Goal: Communication & Community: Ask a question

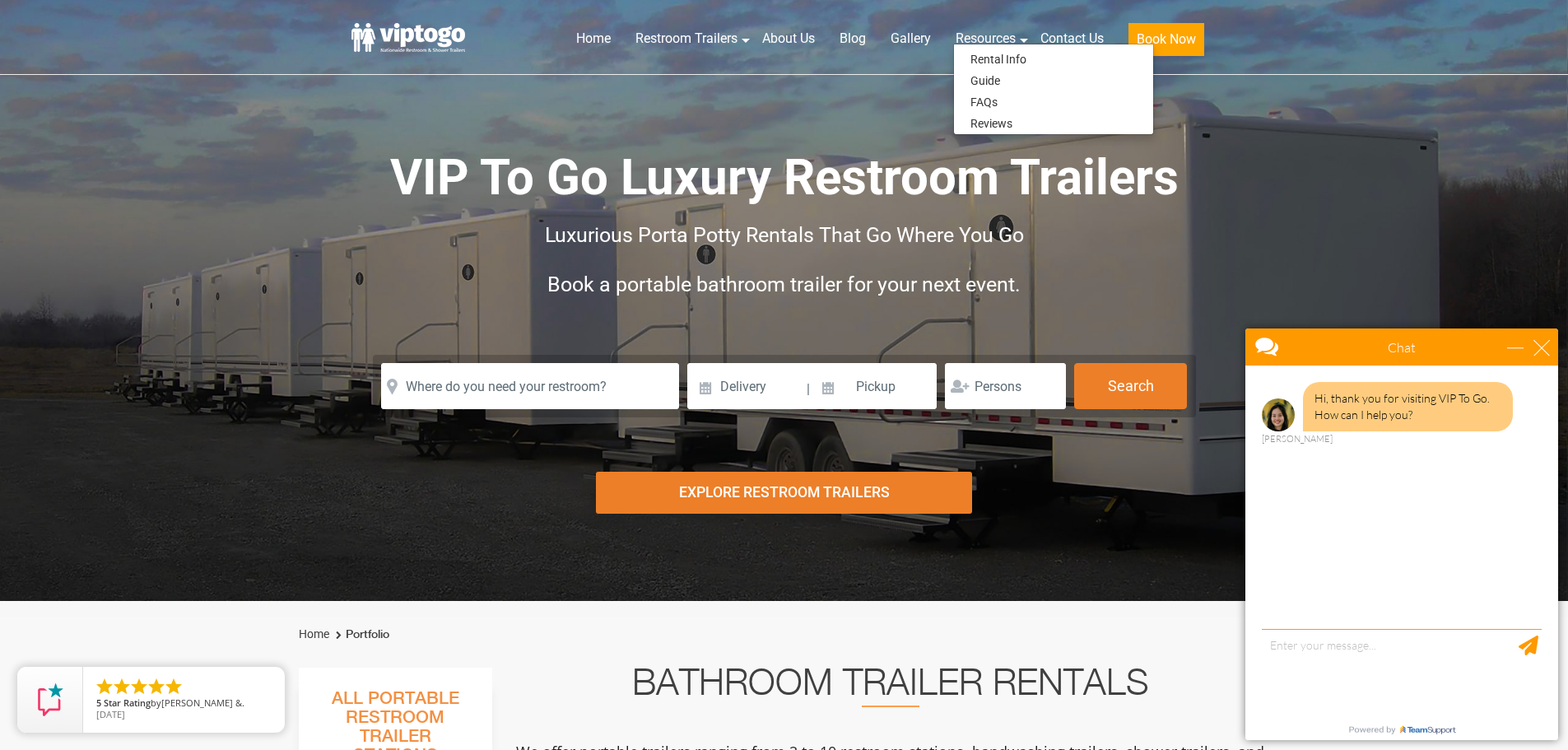
click at [823, 103] on div "VIP To Go Luxury Restroom Trailers Luxurious Porta Potty Rentals That Go Where …" at bounding box center [785, 240] width 864 height 355
click at [1076, 35] on link "Contact Us" at bounding box center [1072, 38] width 88 height 36
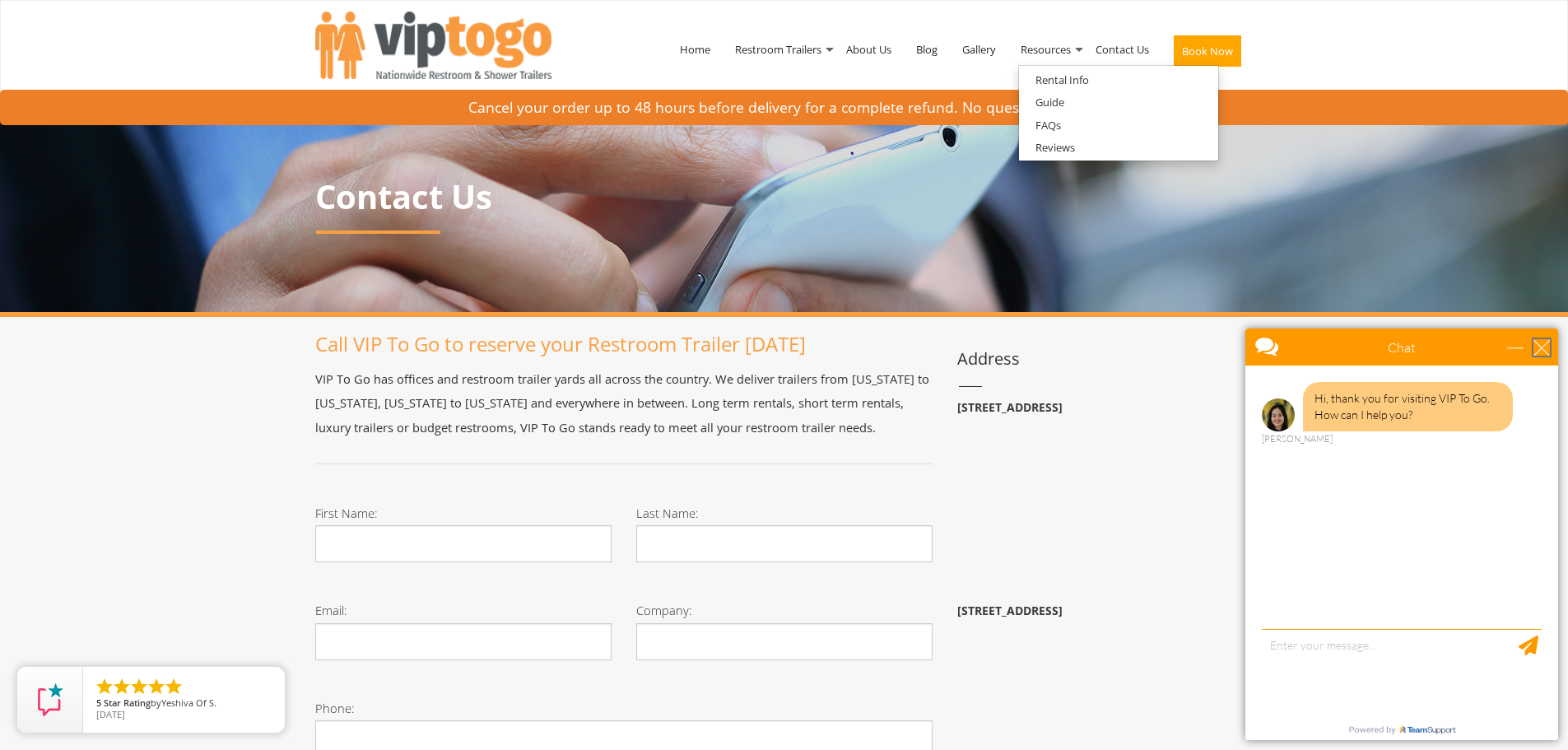
click at [1543, 348] on div "close" at bounding box center [1542, 347] width 17 height 17
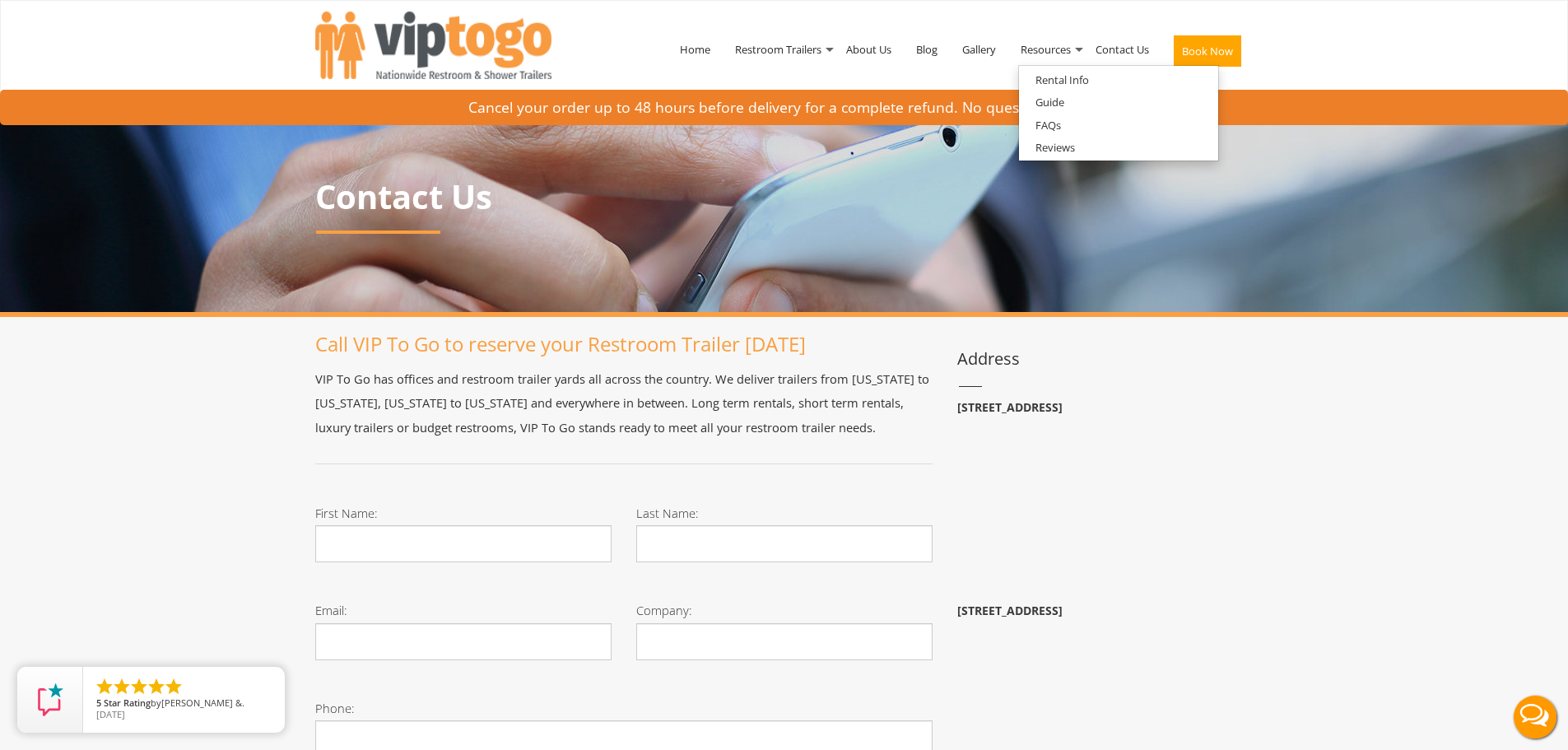
click at [1423, 57] on nav "Toggle navigation VIPTOGO Home Restroom Trailers Restroom Trailers by Type All …" at bounding box center [784, 53] width 1568 height 106
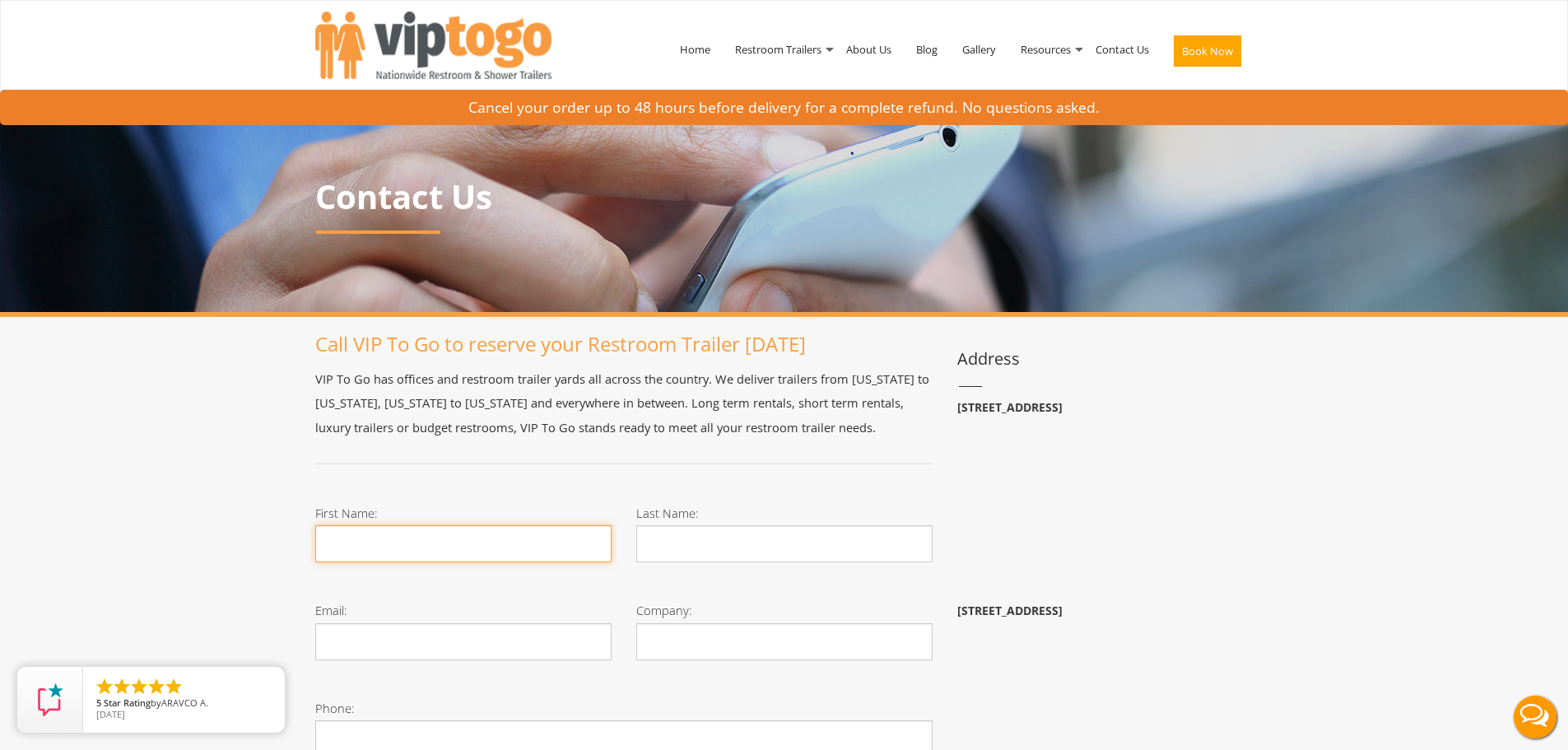
click at [554, 558] on input "First Name:" at bounding box center [463, 544] width 296 height 37
type input "[PERSON_NAME]"
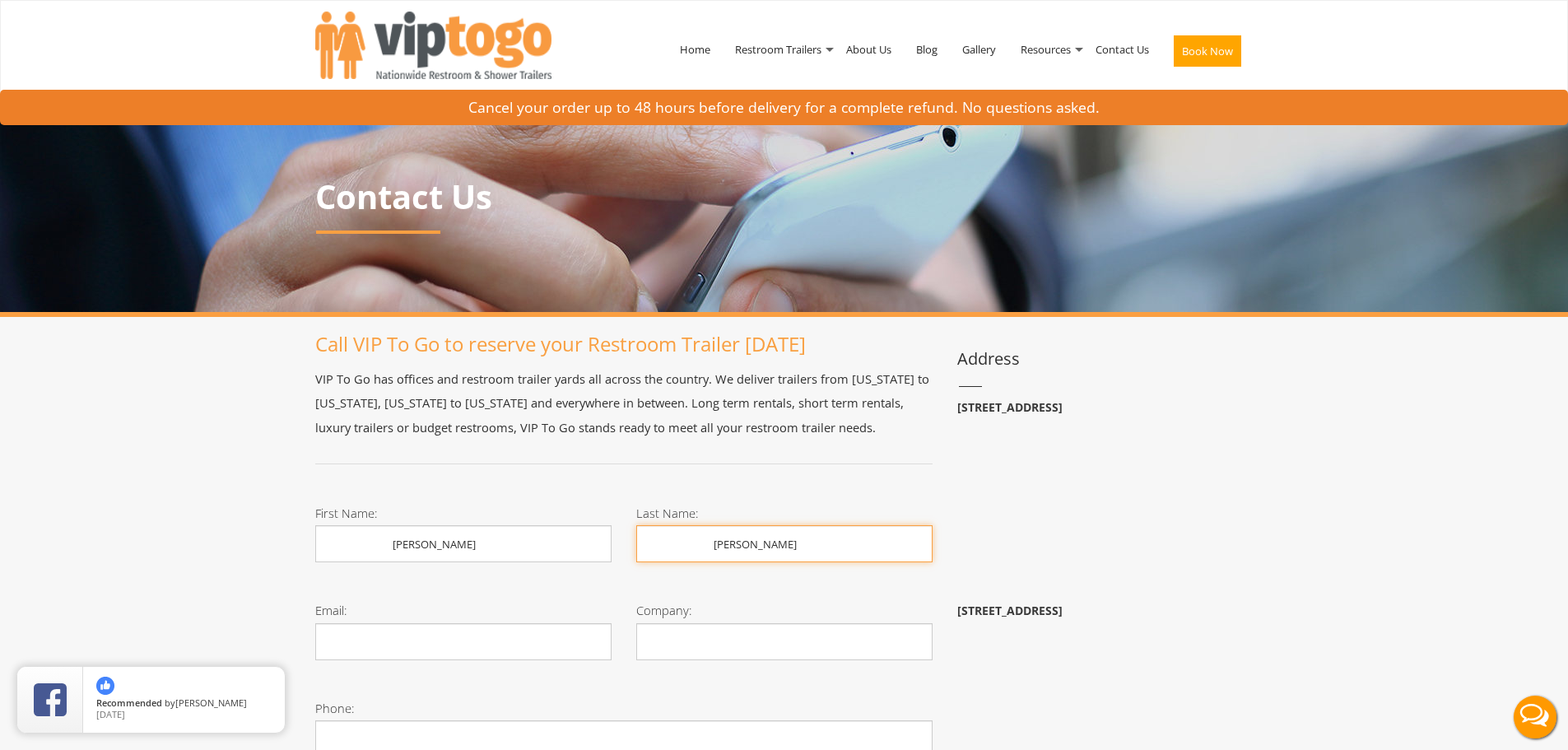
type input "M&M Construction"
type input "9083511177"
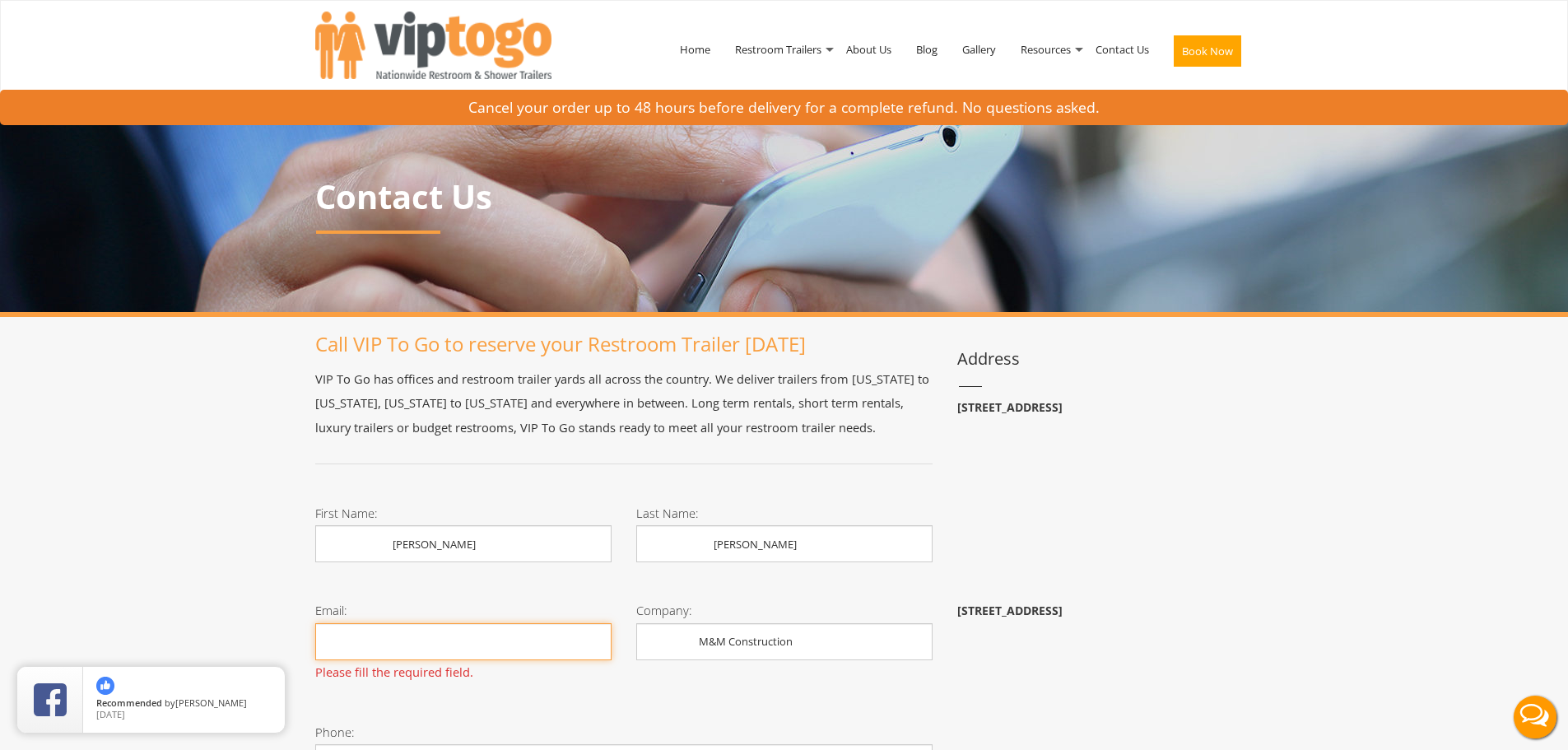
click at [498, 659] on input "Email:" at bounding box center [463, 642] width 296 height 37
type input "[EMAIL_ADDRESS][DOMAIN_NAME]"
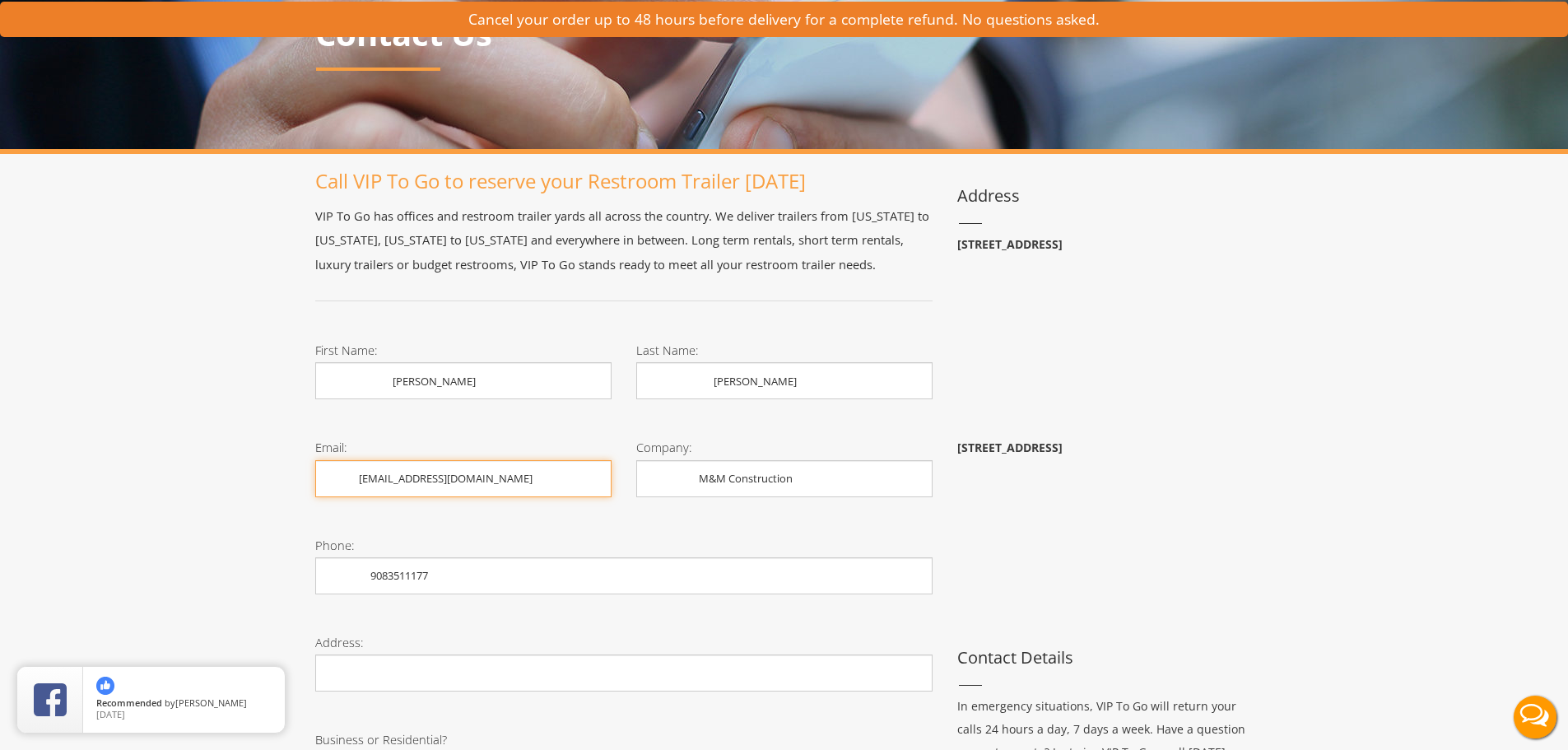
scroll to position [164, 0]
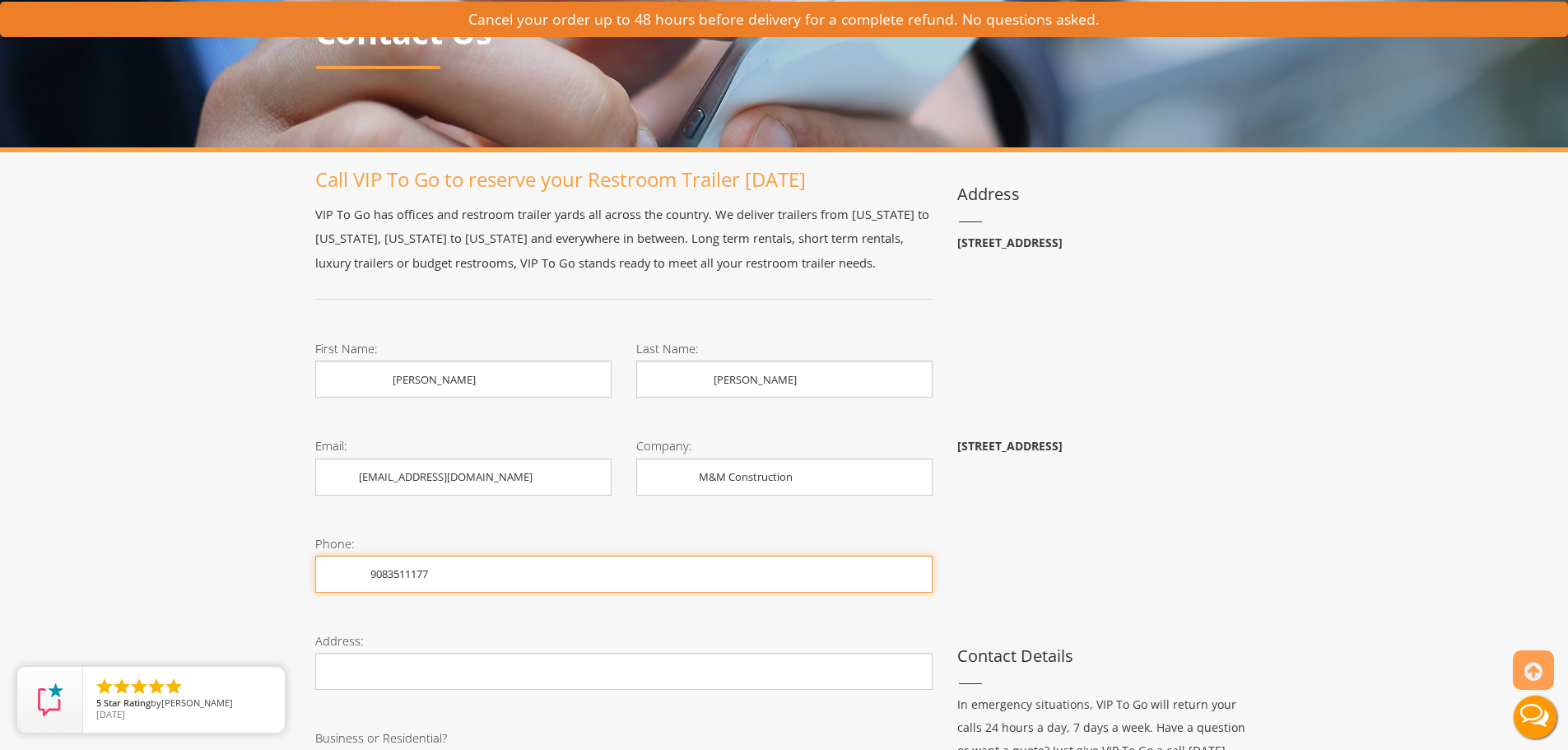
click at [445, 579] on input "9083511177" at bounding box center [623, 575] width 618 height 37
type input "9"
type input "9085784448"
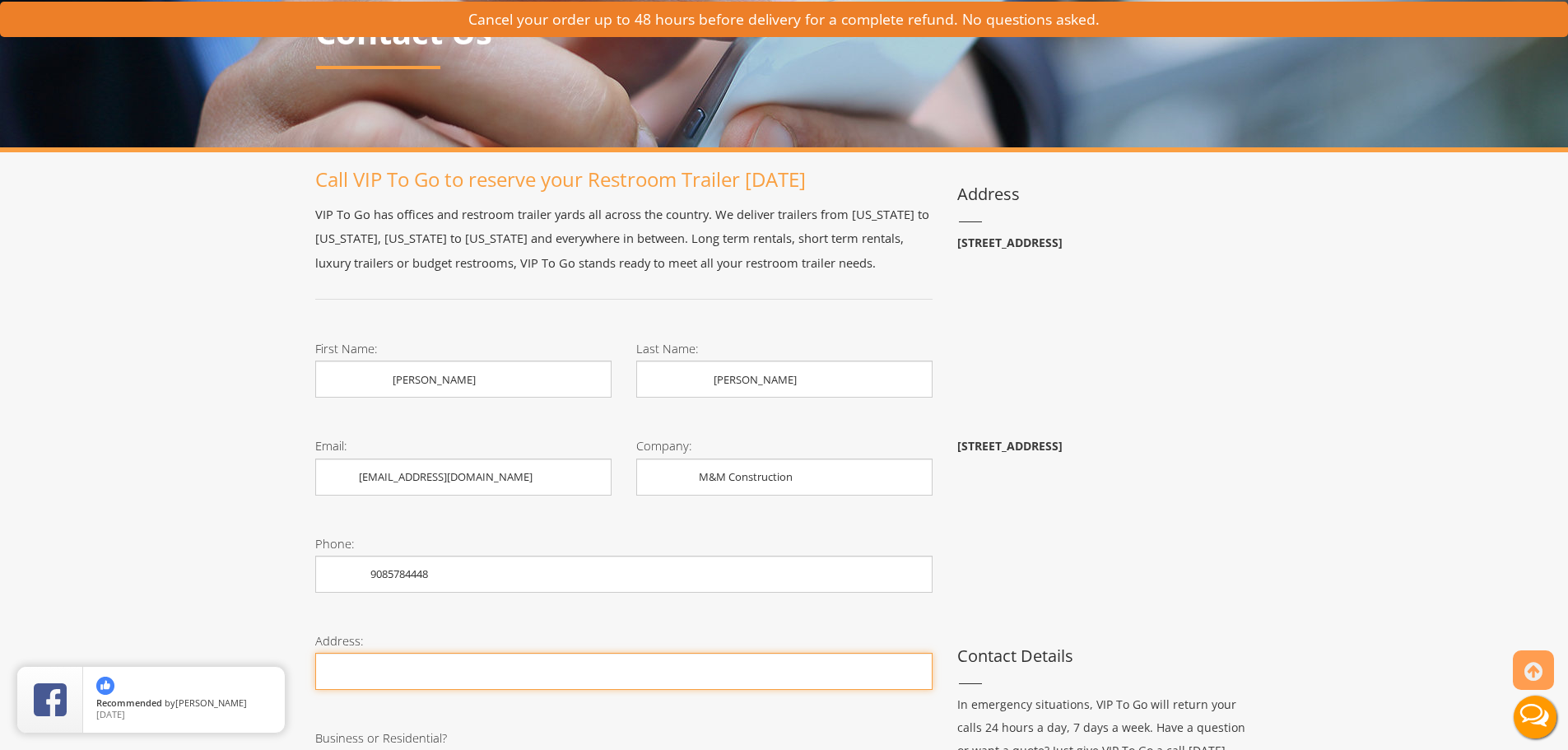
click at [424, 675] on input "Phone:" at bounding box center [623, 671] width 618 height 37
type input "[STREET_ADDRESS]"
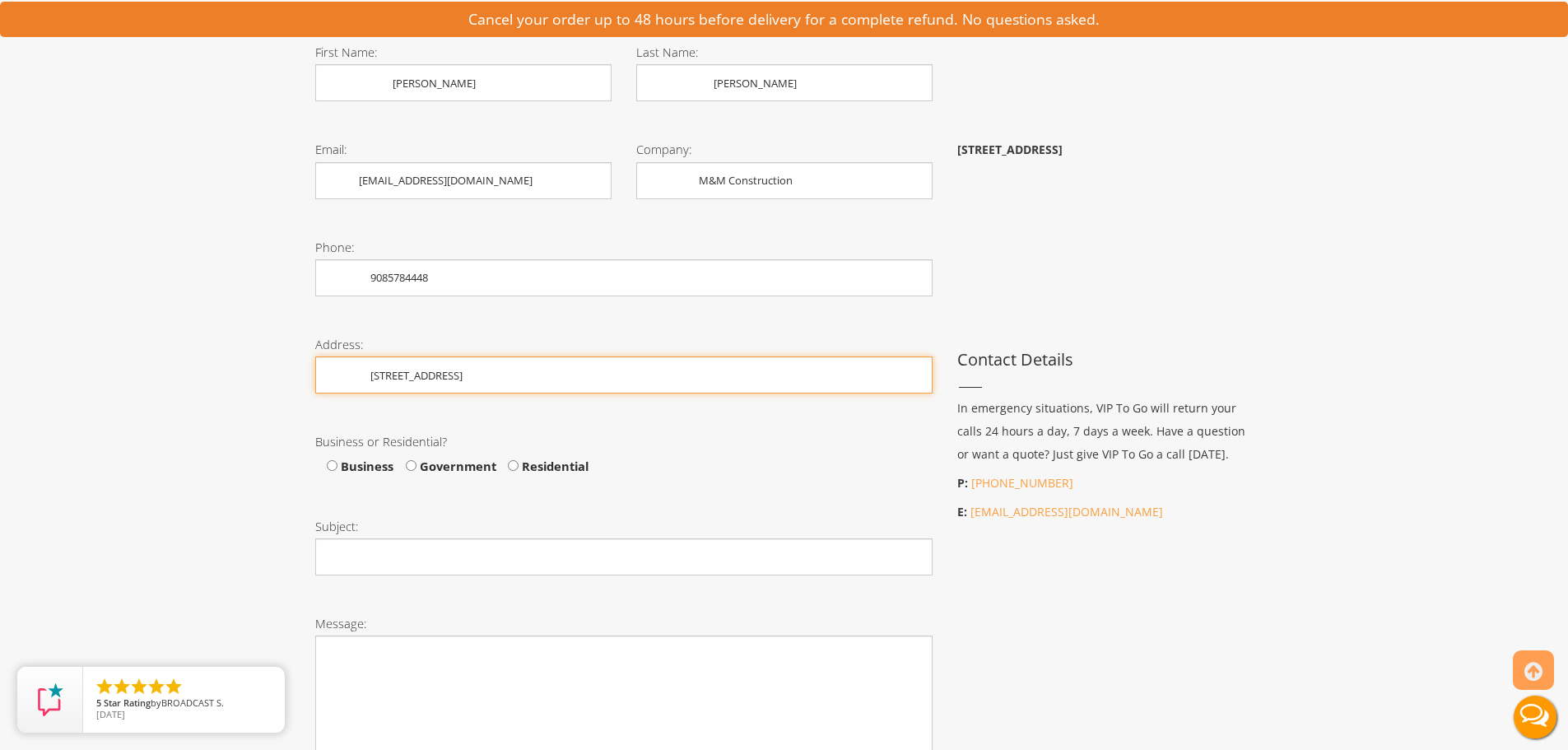
scroll to position [494, 0]
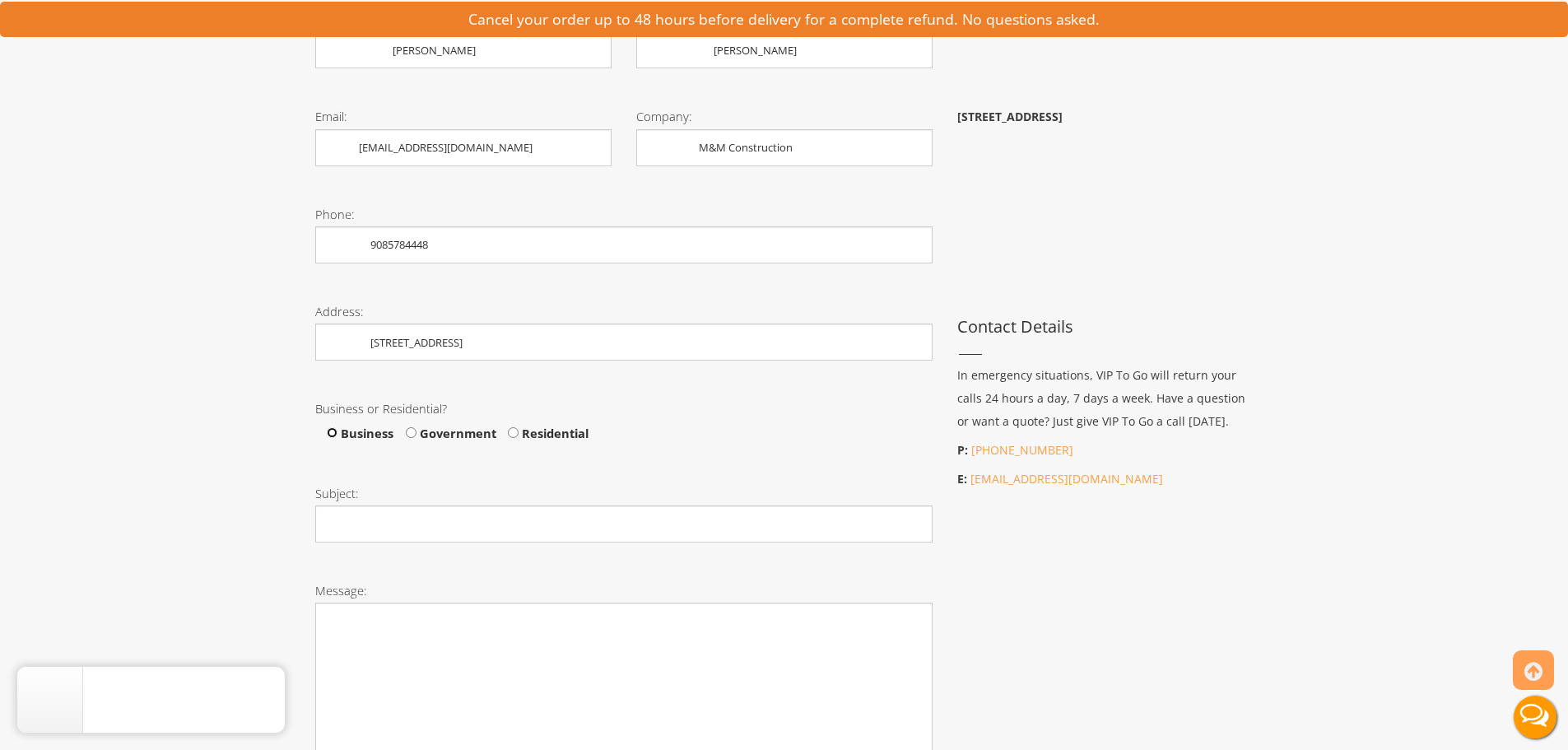
click at [333, 432] on input "Business" at bounding box center [332, 433] width 11 height 11
radio input "true"
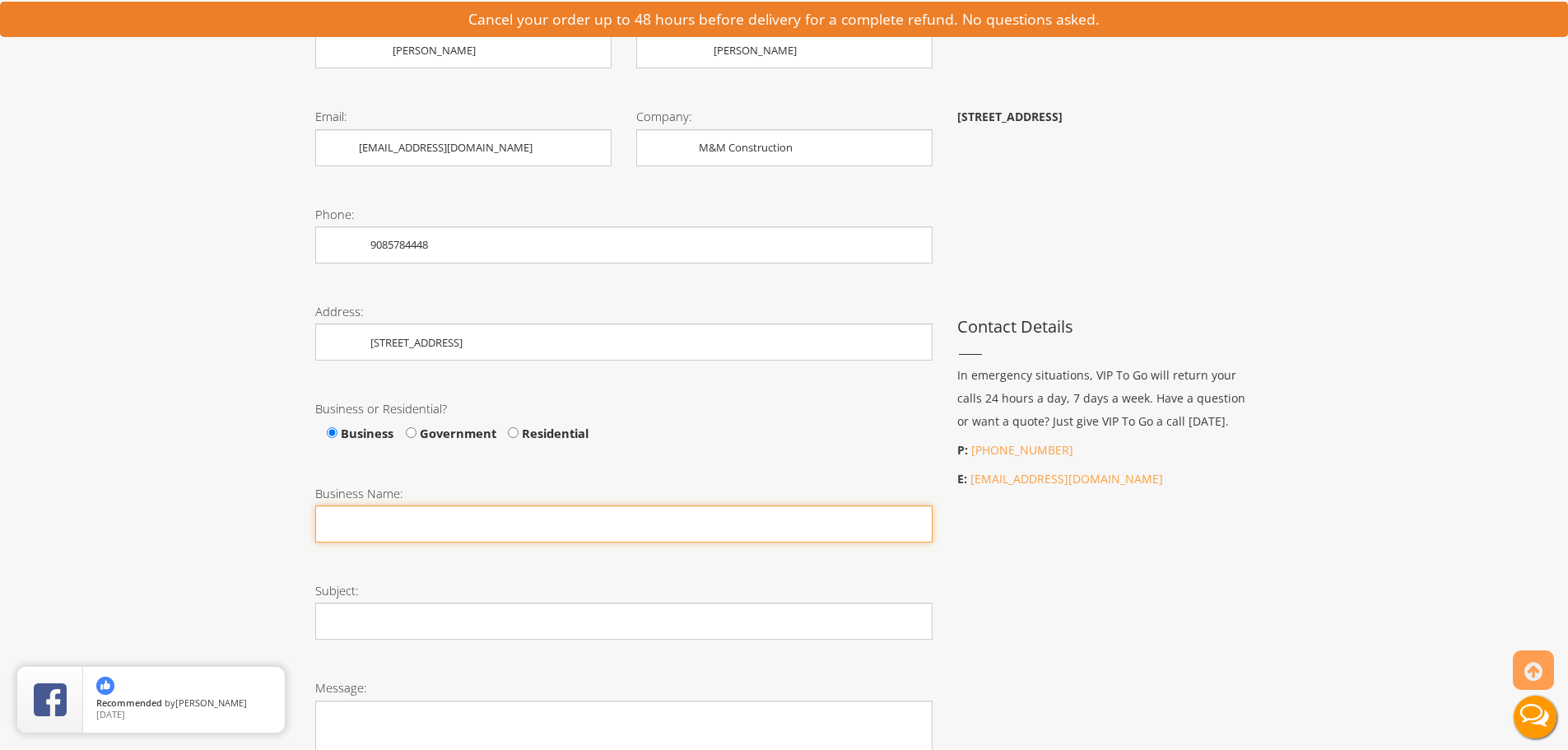
click at [455, 526] on input "Business Name:" at bounding box center [623, 524] width 618 height 37
type input "M&M Construction"
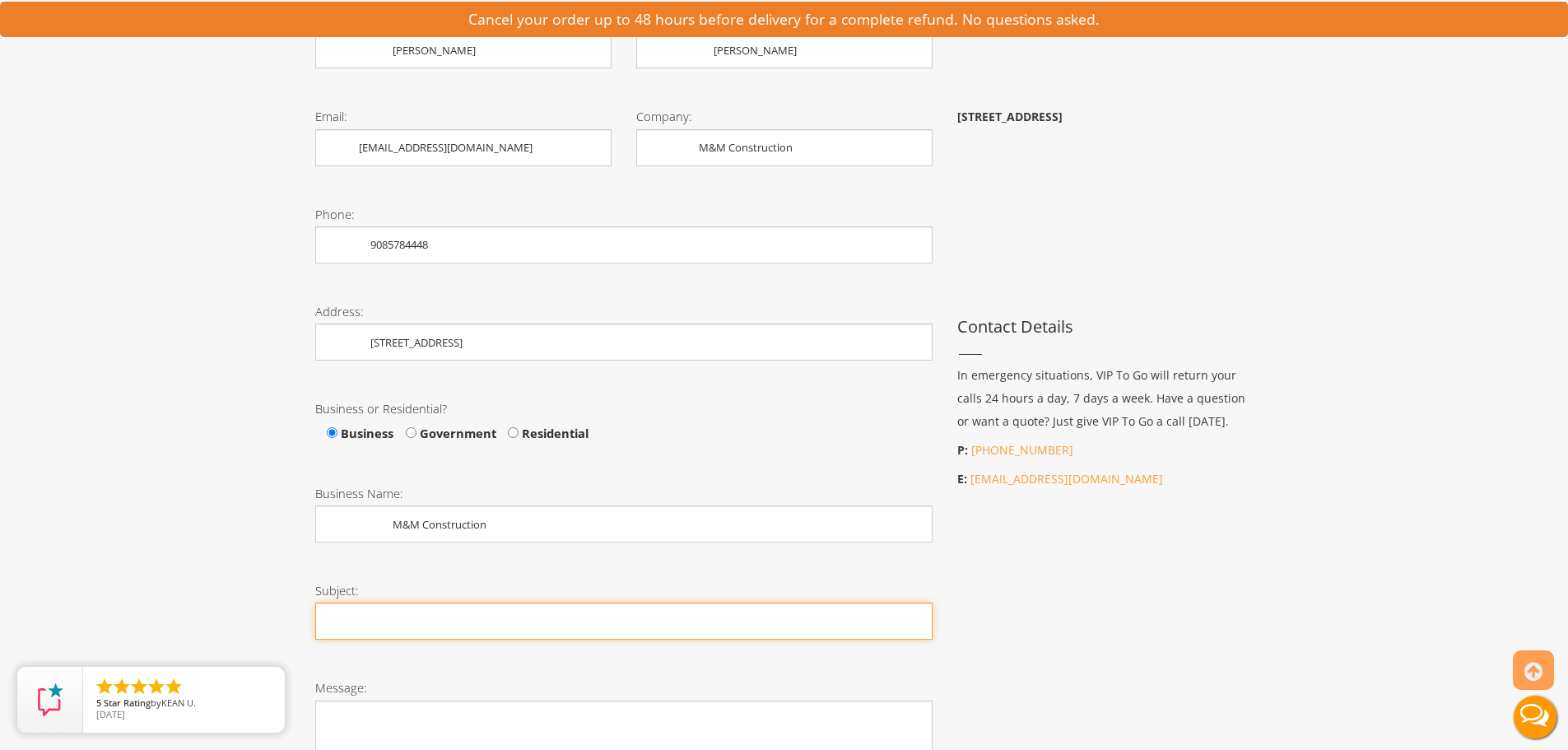
click at [487, 633] on input "Subject:" at bounding box center [623, 622] width 618 height 37
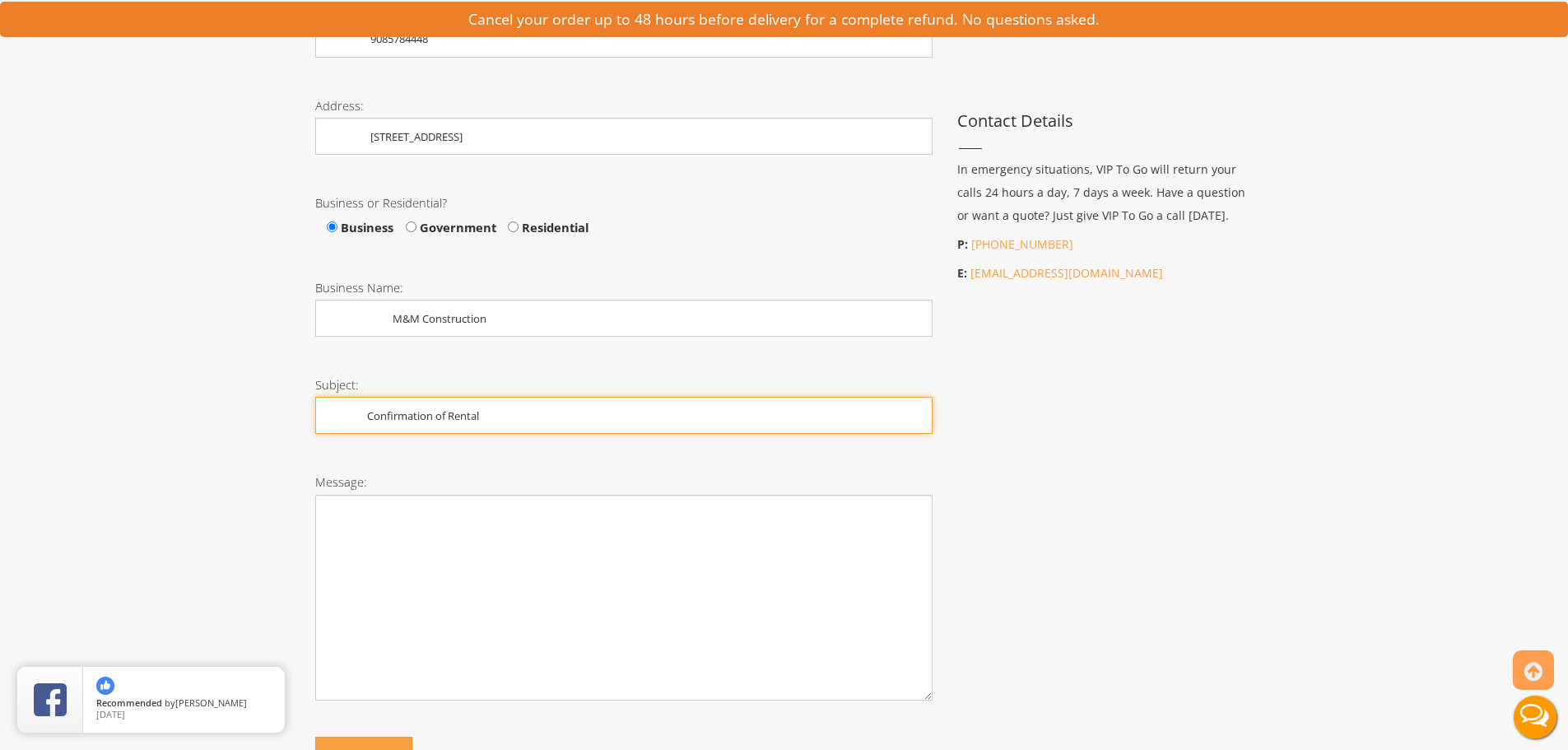
scroll to position [741, 0]
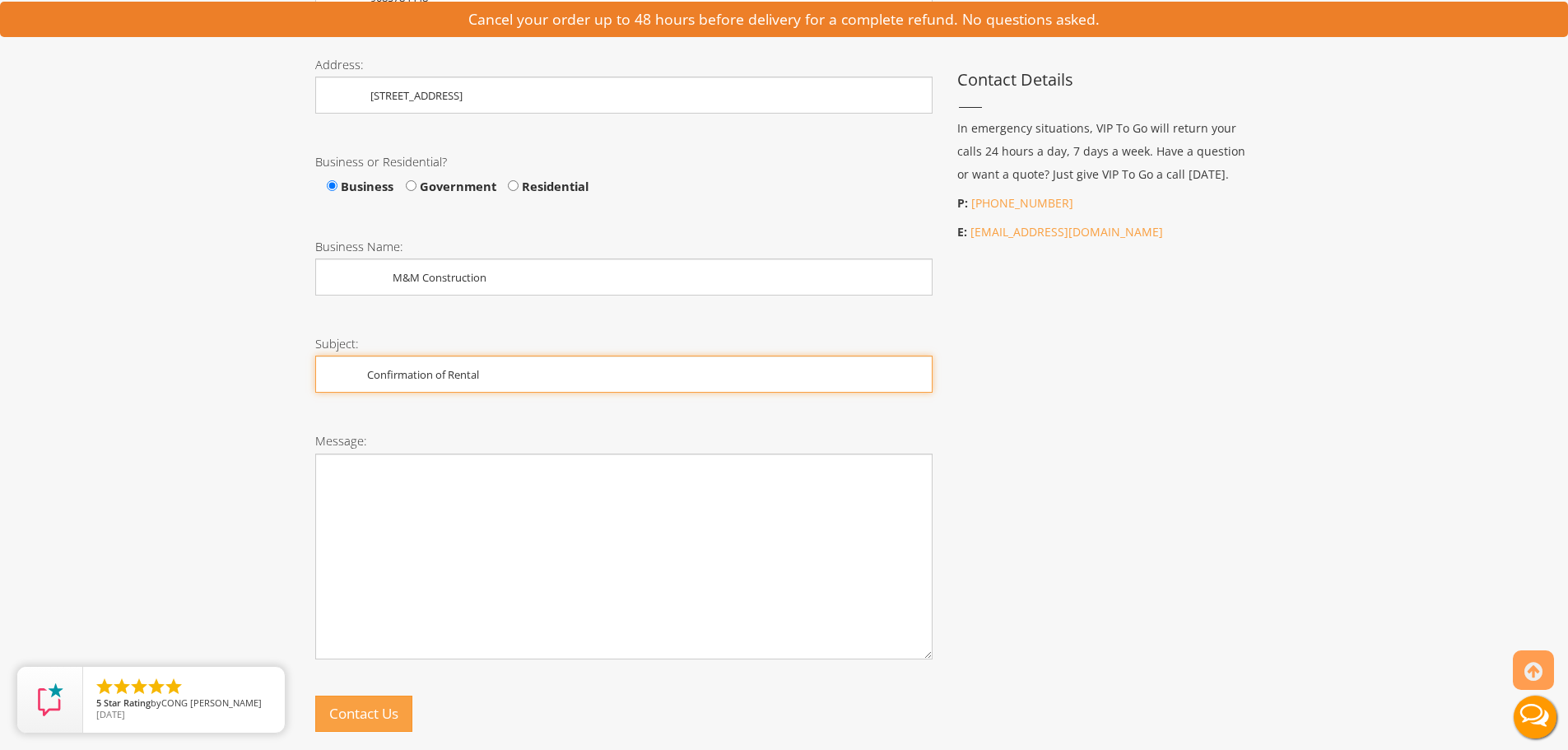
type input "Confirmation of Rental"
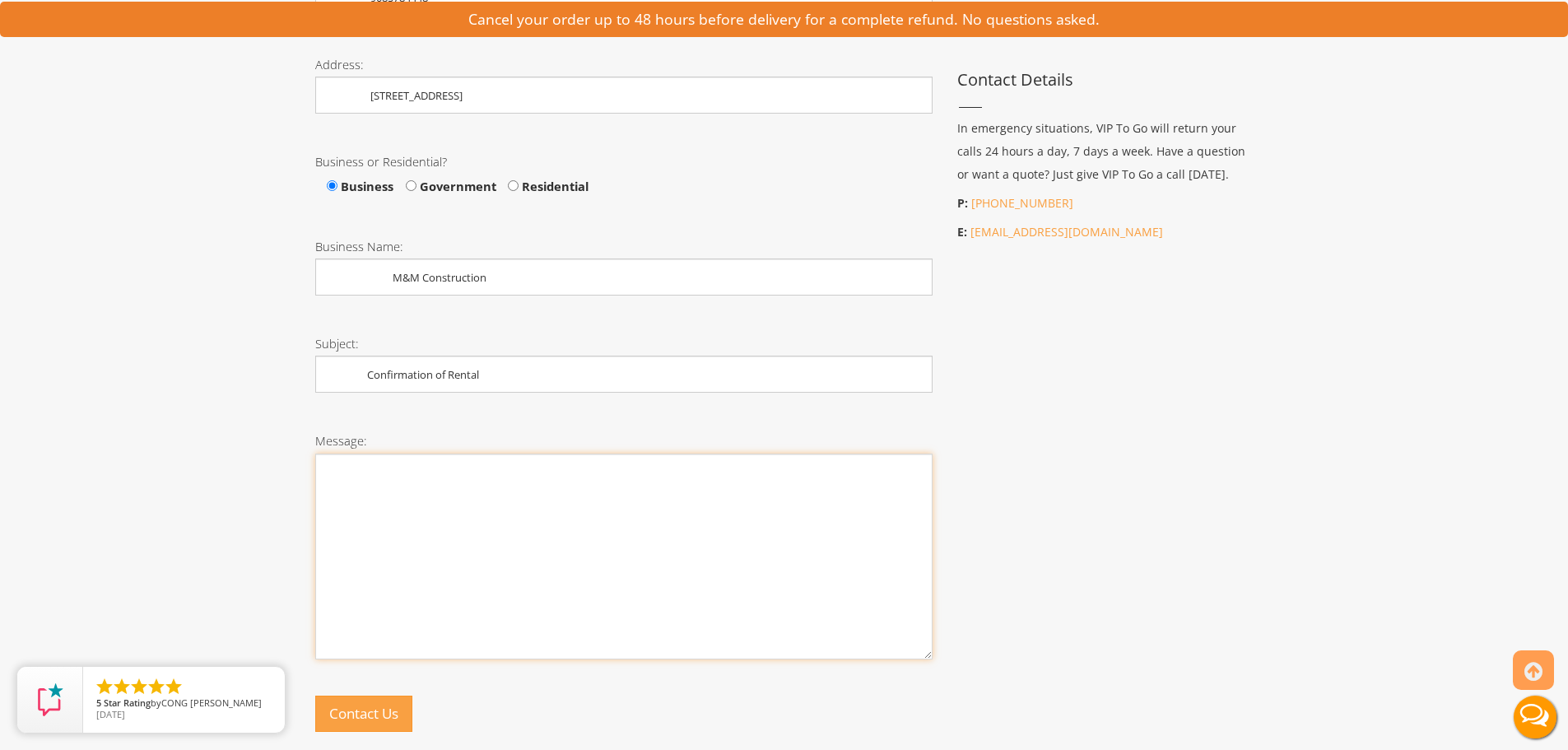
click at [409, 465] on textarea "Message:" at bounding box center [623, 556] width 618 height 206
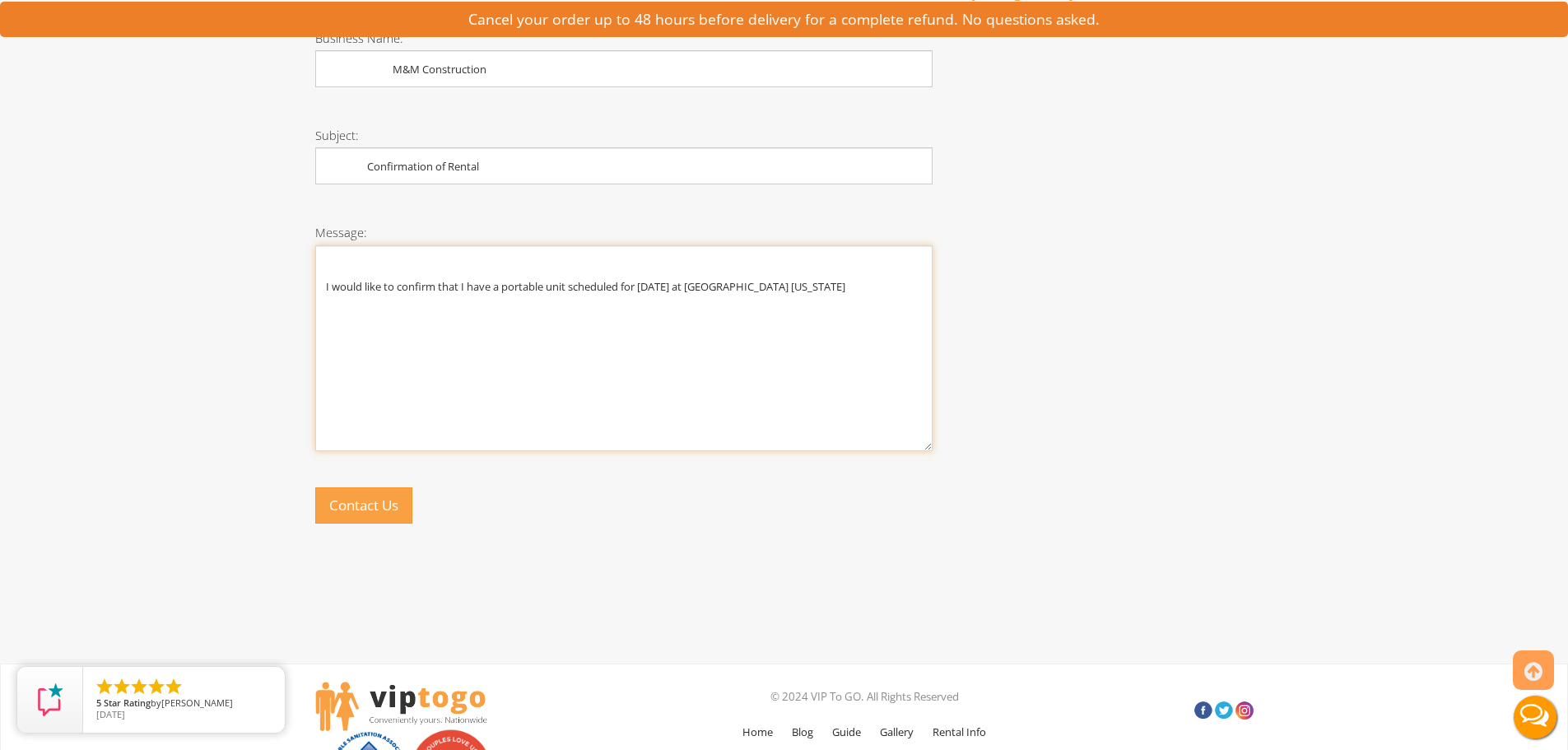
scroll to position [988, 0]
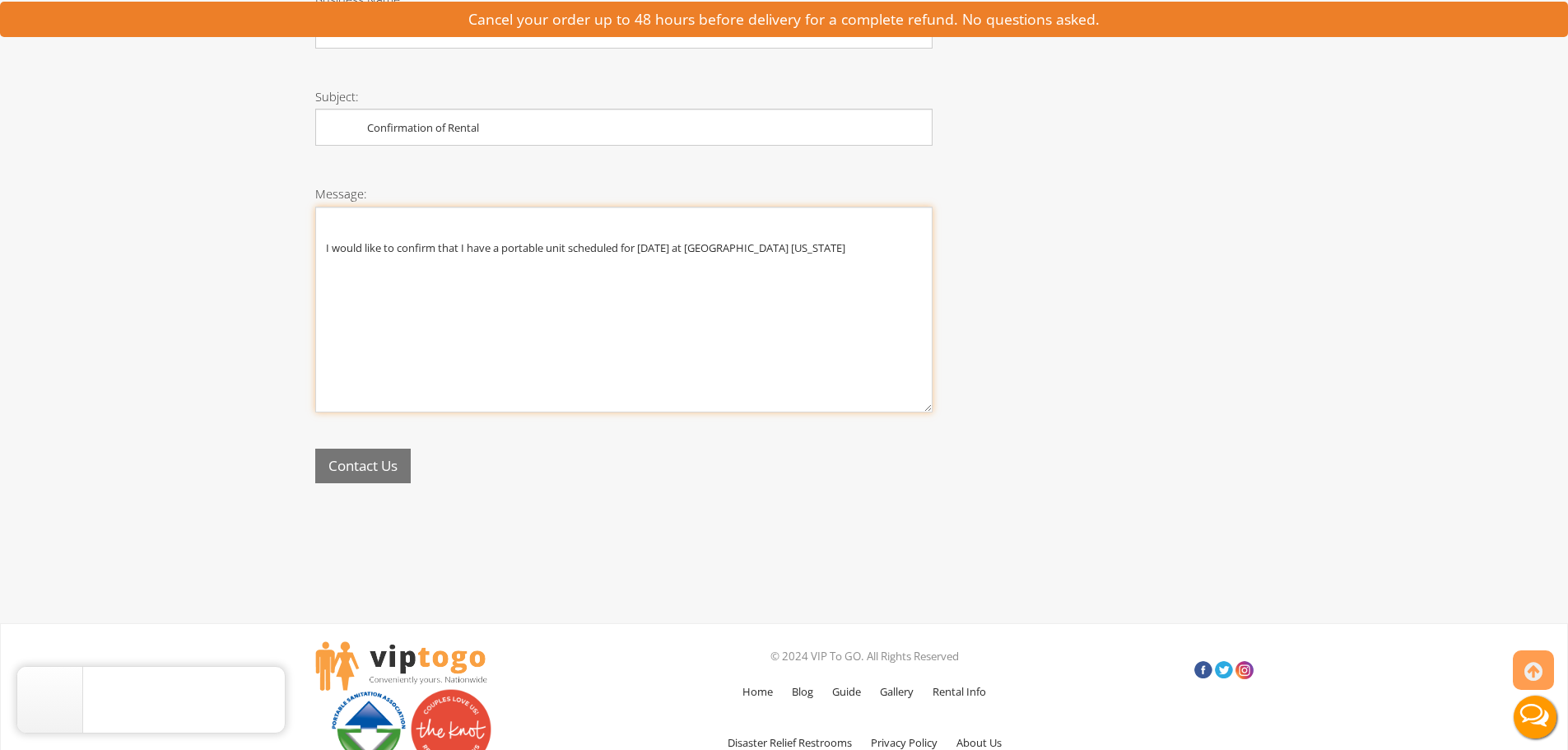
type textarea "I would like to confirm that I have a portable unit scheduled for [DATE] at [GE…"
click at [396, 465] on button "Contact Us" at bounding box center [362, 466] width 95 height 35
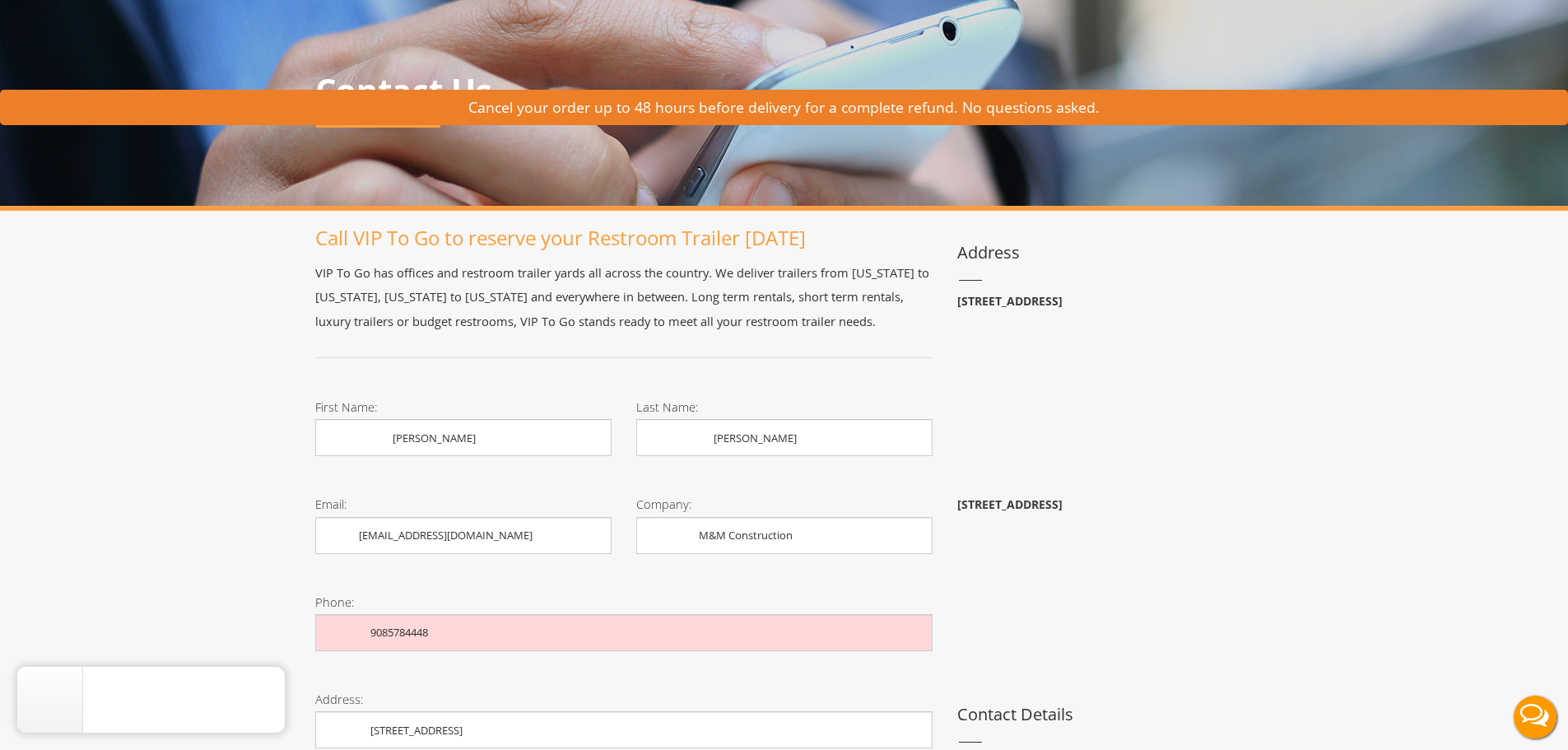
scroll to position [0, 0]
